Goal: Check status: Check status

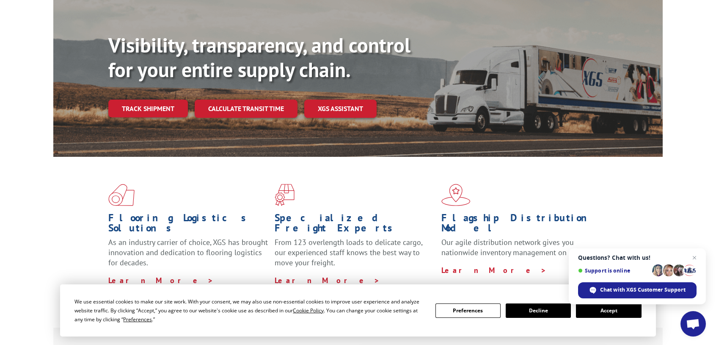
scroll to position [42, 0]
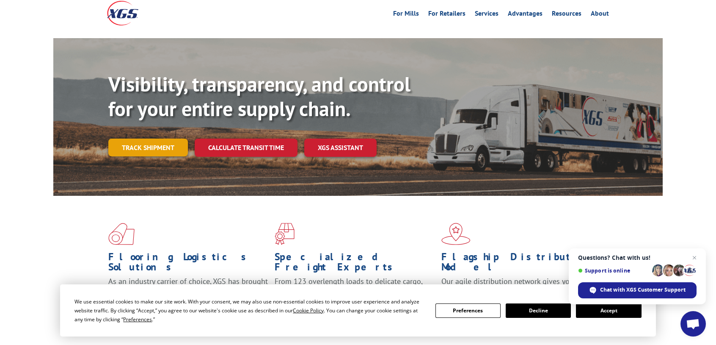
click at [149, 138] on link "Track shipment" at bounding box center [148, 147] width 80 height 18
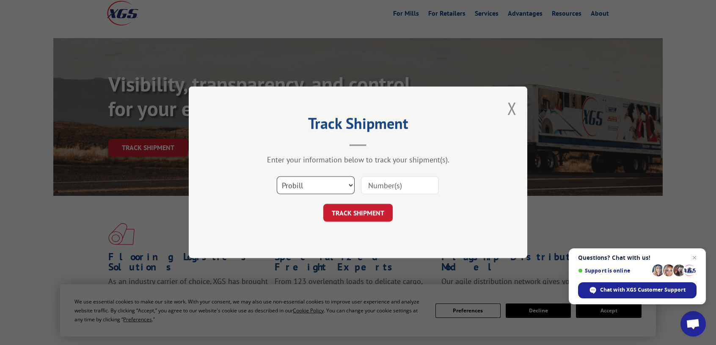
click at [351, 184] on select "Select category... Probill BOL PO" at bounding box center [316, 186] width 78 height 18
select select "bol"
click at [277, 177] on select "Select category... Probill BOL PO" at bounding box center [316, 186] width 78 height 18
click at [380, 182] on input at bounding box center [400, 186] width 78 height 18
type input "2852779"
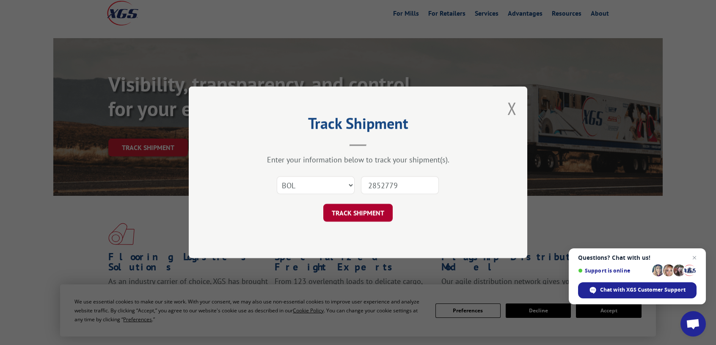
click at [351, 215] on button "TRACK SHIPMENT" at bounding box center [357, 213] width 69 height 18
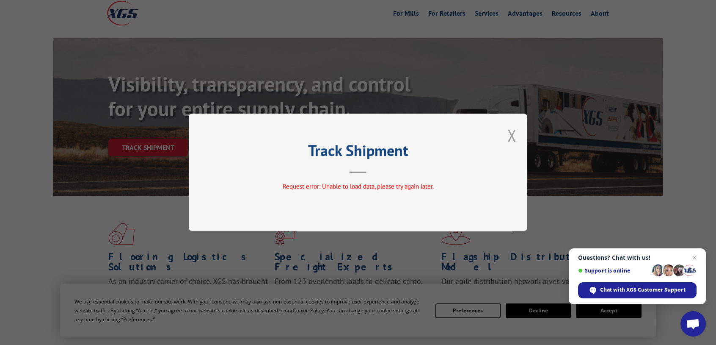
click at [512, 134] on button "Close modal" at bounding box center [512, 135] width 9 height 22
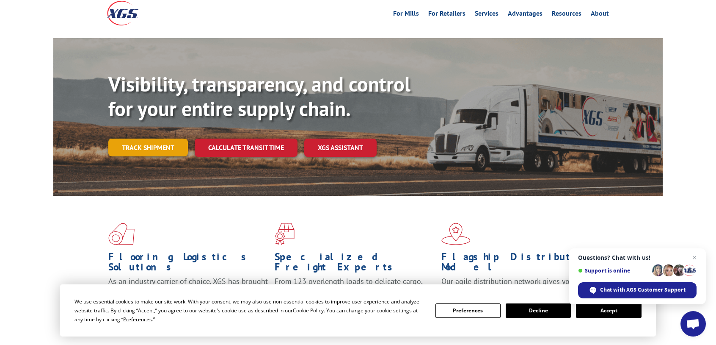
click at [158, 138] on link "Track shipment" at bounding box center [148, 147] width 80 height 18
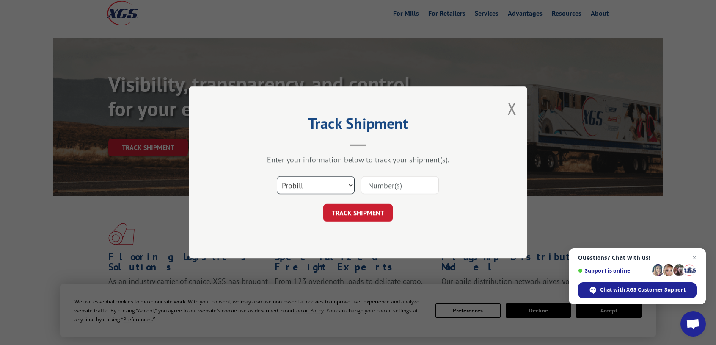
click at [351, 185] on select "Select category... Probill BOL PO" at bounding box center [316, 186] width 78 height 18
select select "bol"
click at [277, 177] on select "Select category... Probill BOL PO" at bounding box center [316, 186] width 78 height 18
click at [396, 184] on input at bounding box center [400, 186] width 78 height 18
click at [388, 185] on input at bounding box center [400, 186] width 78 height 18
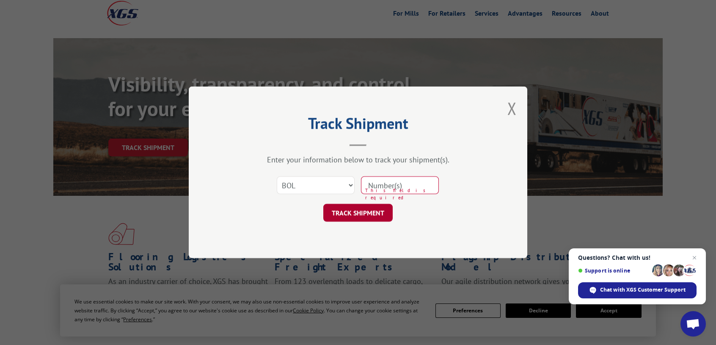
type input "2852779"
click at [352, 213] on button "TRACK SHIPMENT" at bounding box center [357, 213] width 69 height 18
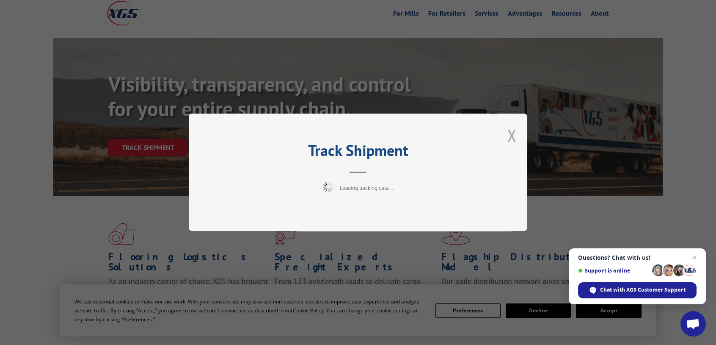
click at [511, 136] on button "Close modal" at bounding box center [512, 135] width 9 height 22
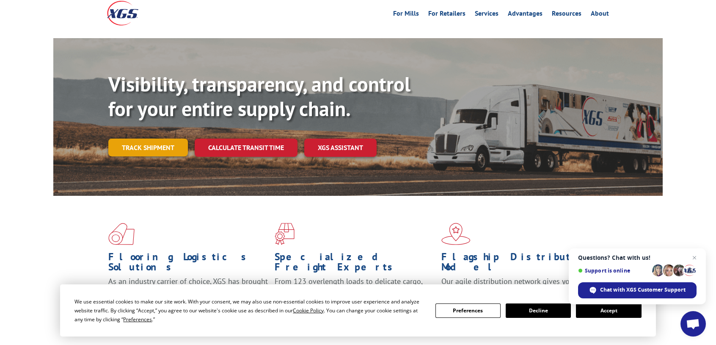
click at [166, 138] on link "Track shipment" at bounding box center [148, 147] width 80 height 18
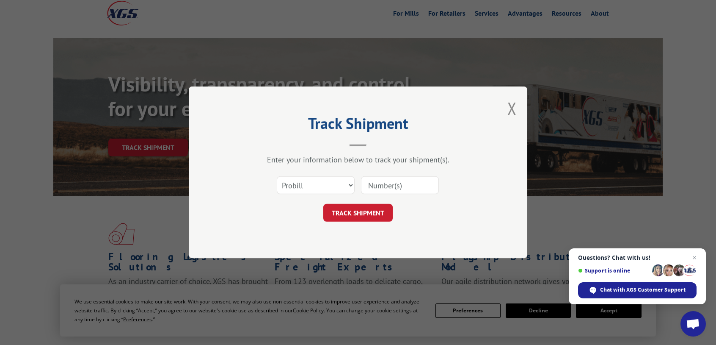
click at [404, 185] on input at bounding box center [400, 186] width 78 height 18
type input "2852779"
click at [364, 214] on button "TRACK SHIPMENT" at bounding box center [357, 213] width 69 height 18
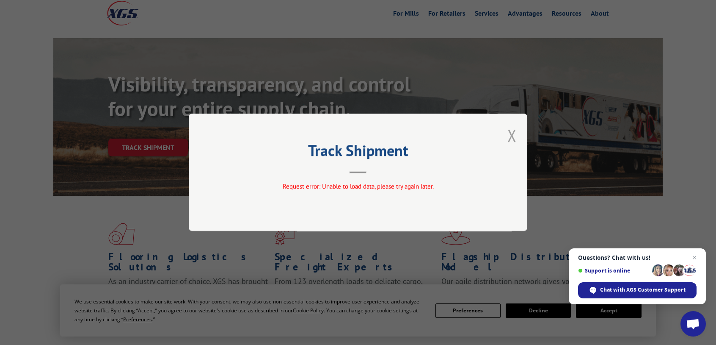
click at [515, 135] on button "Close modal" at bounding box center [512, 135] width 9 height 22
